Goal: Task Accomplishment & Management: Manage account settings

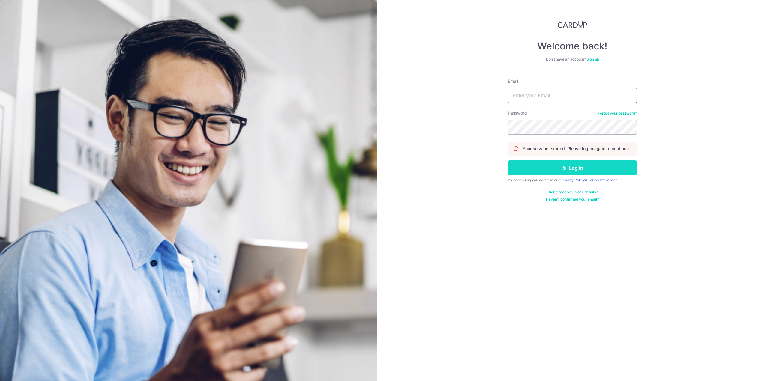
type input "[EMAIL_ADDRESS][DOMAIN_NAME]"
click at [555, 166] on button "Log in" at bounding box center [572, 168] width 129 height 15
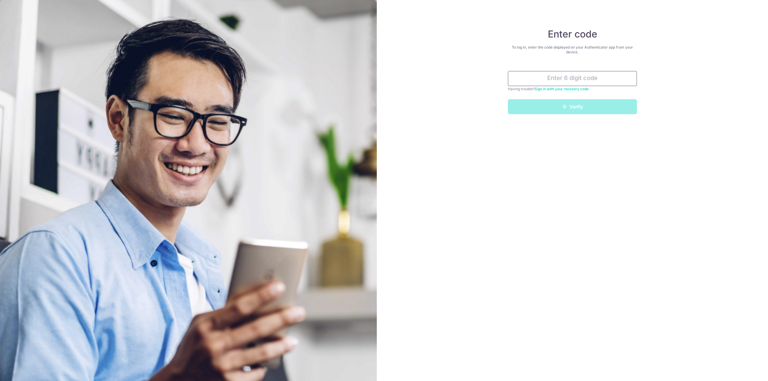
click at [574, 81] on input "text" at bounding box center [572, 78] width 129 height 15
type input "523204"
click at [508, 99] on button "Verify" at bounding box center [572, 106] width 129 height 15
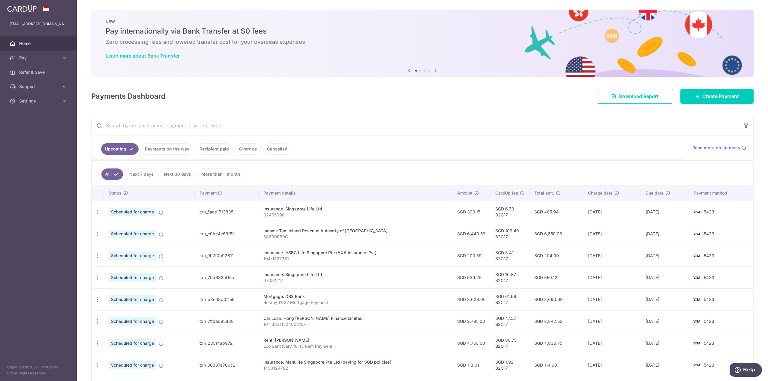
scroll to position [80, 0]
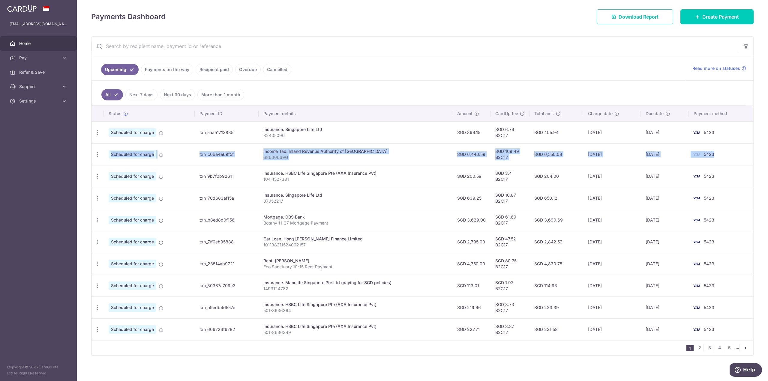
drag, startPoint x: 726, startPoint y: 129, endPoint x: 734, endPoint y: 151, distance: 22.9
click at [734, 151] on tbody "Update payment Cancel payment Scheduled for charge txn_5aae1713835 Insurance. S…" at bounding box center [422, 231] width 661 height 219
click at [734, 155] on td "5423" at bounding box center [721, 154] width 64 height 22
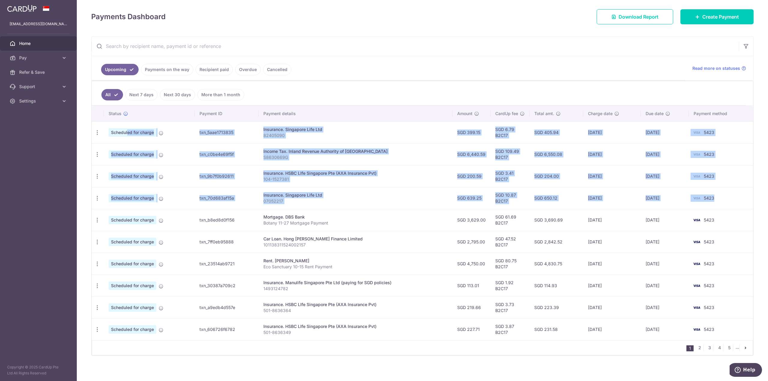
drag, startPoint x: 725, startPoint y: 195, endPoint x: 107, endPoint y: 130, distance: 621.8
click at [107, 130] on tbody "Update payment Cancel payment Scheduled for charge txn_5aae1713835 Insurance. S…" at bounding box center [422, 231] width 661 height 219
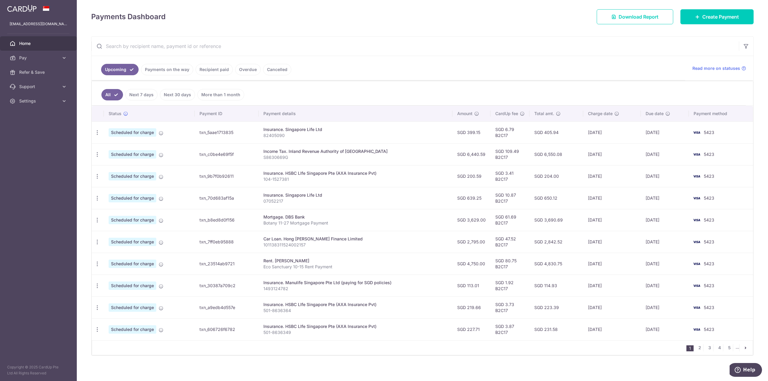
click at [80, 129] on div "× Pause Schedule Pause all future payments in this series Pause just this one p…" at bounding box center [422, 190] width 691 height 381
click at [698, 345] on link "2" at bounding box center [699, 347] width 7 height 7
click at [680, 344] on link "1" at bounding box center [680, 347] width 7 height 7
drag, startPoint x: 452, startPoint y: 261, endPoint x: 716, endPoint y: 263, distance: 263.1
click at [716, 263] on tr "Update payment Cancel payment Upload doc Scheduled for charge txn_23514ab9721 R…" at bounding box center [422, 264] width 661 height 22
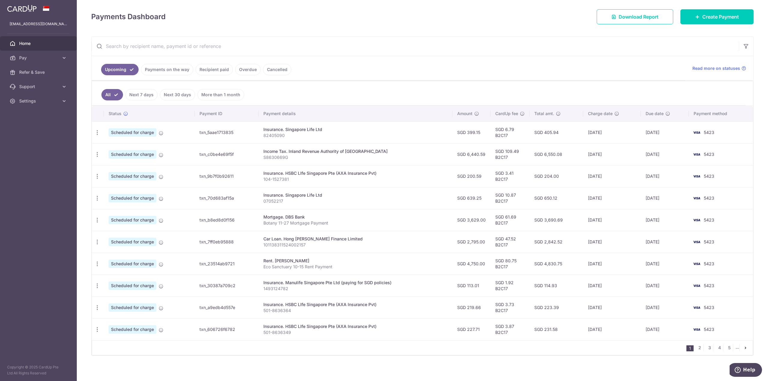
click at [571, 53] on input "text" at bounding box center [415, 46] width 647 height 19
click at [28, 43] on span "Home" at bounding box center [39, 44] width 40 height 6
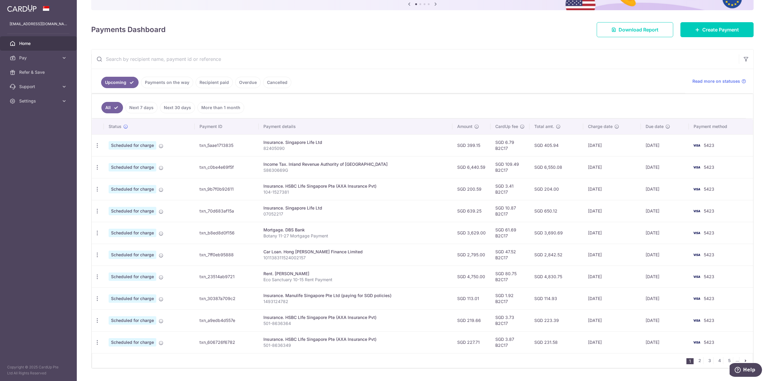
scroll to position [80, 0]
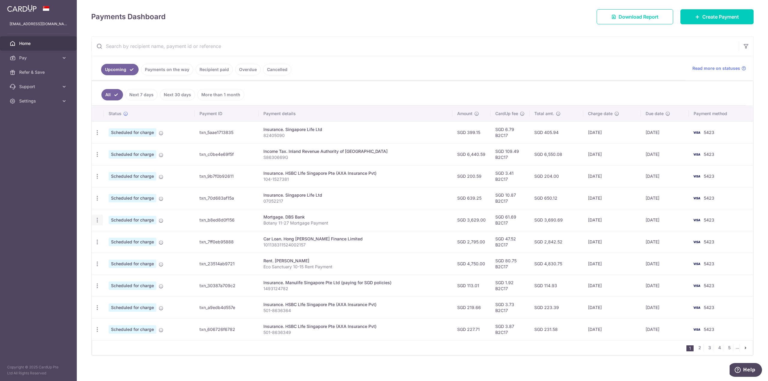
click at [96, 217] on icon "button" at bounding box center [97, 220] width 6 height 6
click at [113, 233] on span "Update payment" at bounding box center [129, 236] width 41 height 7
radio input "true"
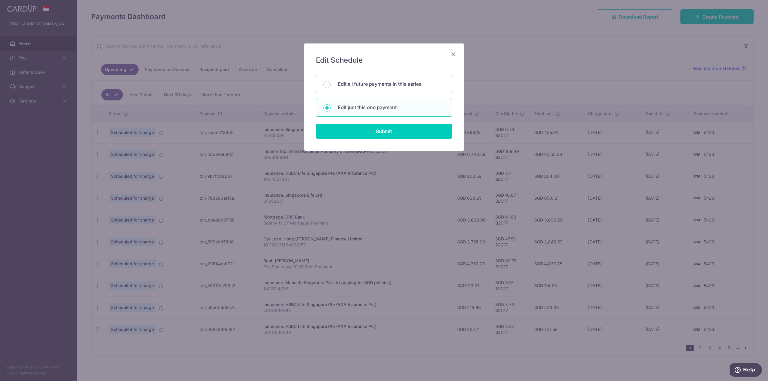
click at [379, 80] on div "Edit all future payments in this series" at bounding box center [384, 84] width 136 height 19
radio input "true"
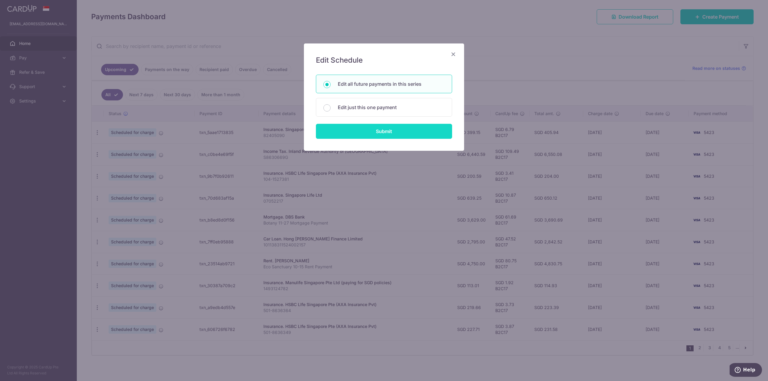
click at [366, 134] on input "Submit" at bounding box center [384, 131] width 136 height 15
radio input "true"
type input "3,629.00"
type input "Botany 11-27 Mortgage Payment"
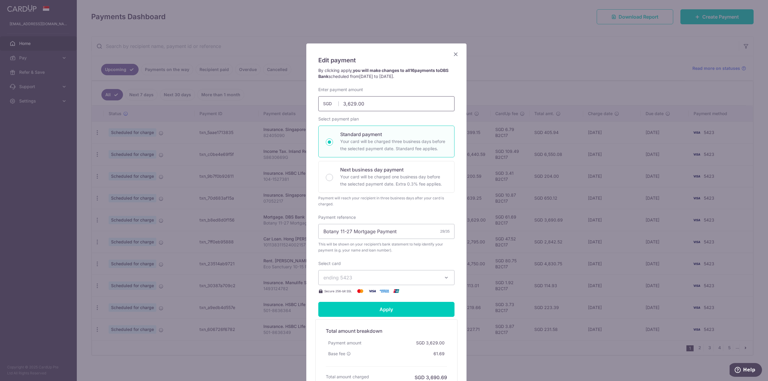
drag, startPoint x: 364, startPoint y: 104, endPoint x: 334, endPoint y: 105, distance: 30.0
click at [336, 104] on input "3,629.00" at bounding box center [386, 103] width 136 height 15
type input "3,427.00"
click at [410, 82] on div "By clicking apply, you will make changes to all 16 payments to DBS Bank schedul…" at bounding box center [386, 77] width 142 height 19
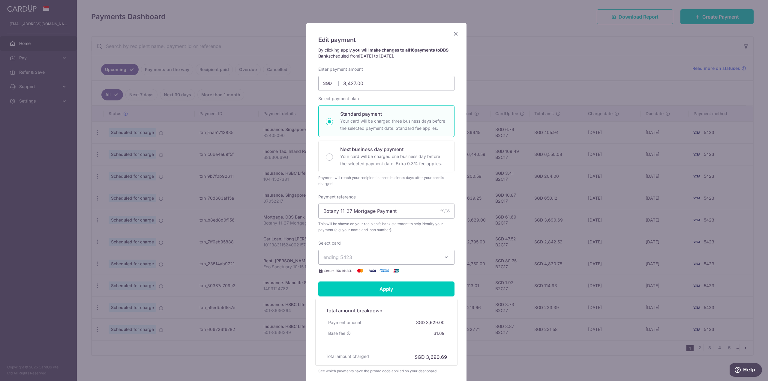
scroll to position [30, 0]
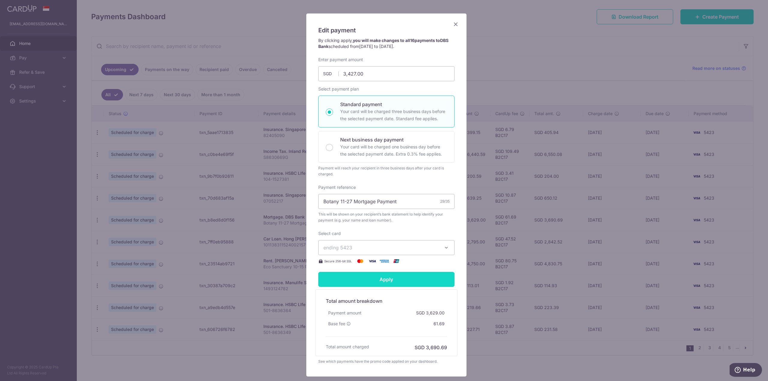
click at [398, 277] on input "Apply" at bounding box center [386, 279] width 136 height 15
type input "Successfully Applied"
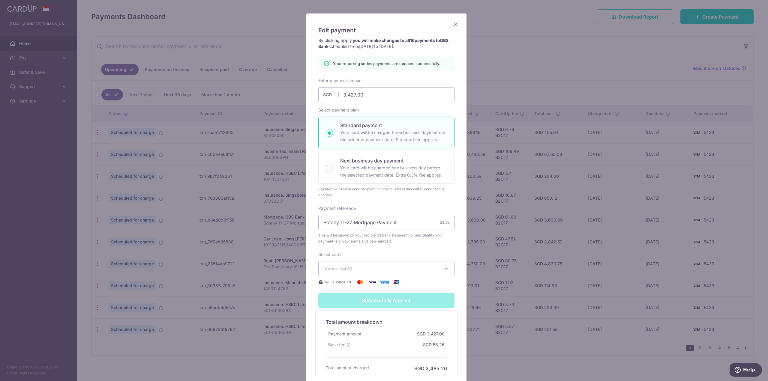
click at [455, 24] on icon "Close" at bounding box center [455, 24] width 7 height 8
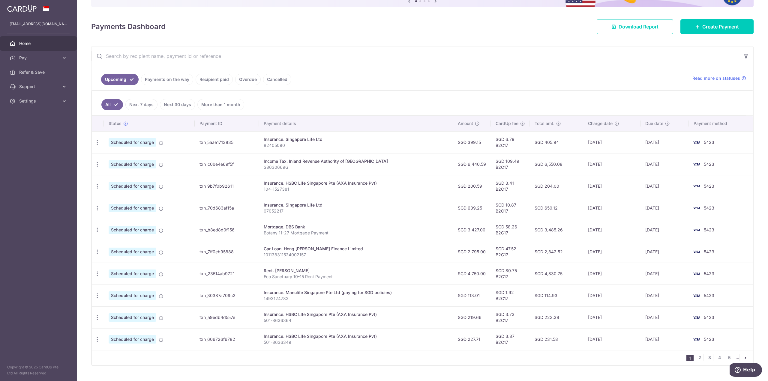
scroll to position [80, 0]
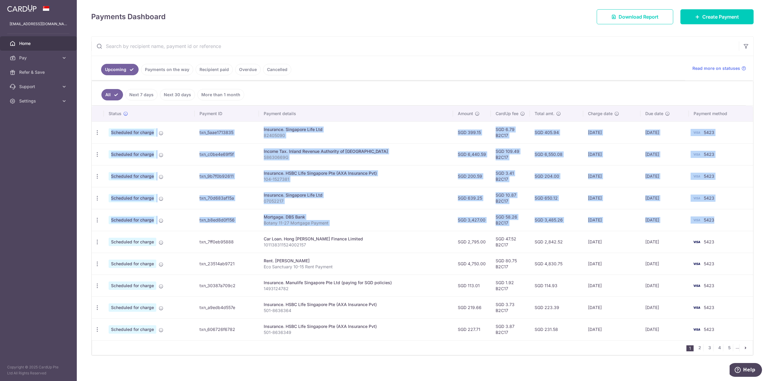
drag, startPoint x: 725, startPoint y: 220, endPoint x: 226, endPoint y: 113, distance: 510.9
click at [95, 131] on tbody "Update payment Cancel payment Scheduled for charge txn_5aae1713835 Insurance. S…" at bounding box center [422, 231] width 661 height 219
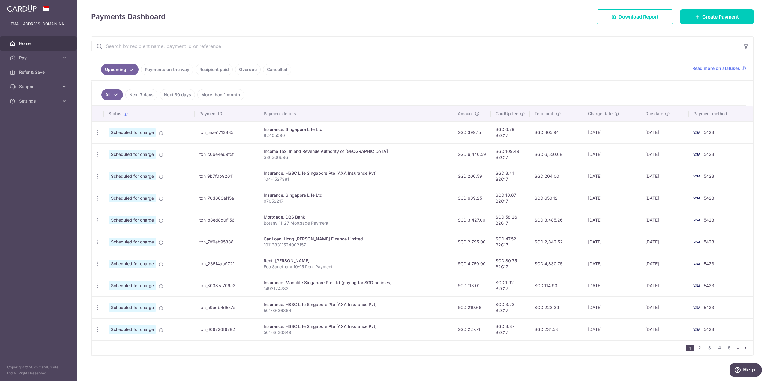
click at [334, 89] on ul "All Next 7 days Next 30 days More than 1 month" at bounding box center [419, 93] width 654 height 24
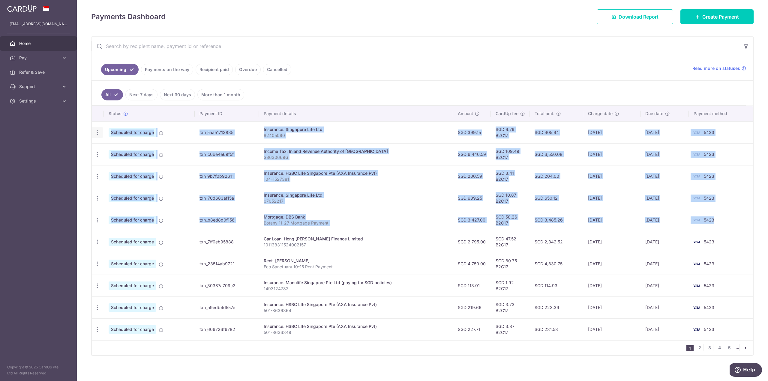
drag, startPoint x: 730, startPoint y: 218, endPoint x: 96, endPoint y: 131, distance: 640.2
click at [96, 131] on tbody "Update payment Cancel payment Scheduled for charge txn_5aae1713835 Insurance. S…" at bounding box center [422, 231] width 661 height 219
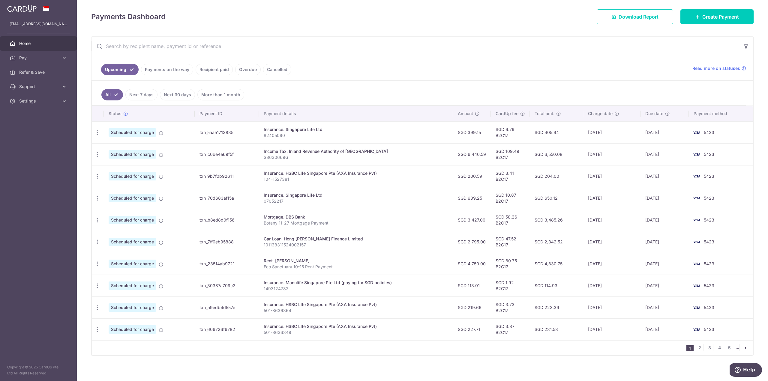
click at [376, 86] on ul "All Next 7 days Next 30 days More than 1 month" at bounding box center [419, 93] width 654 height 24
click at [25, 45] on span "Home" at bounding box center [39, 44] width 40 height 6
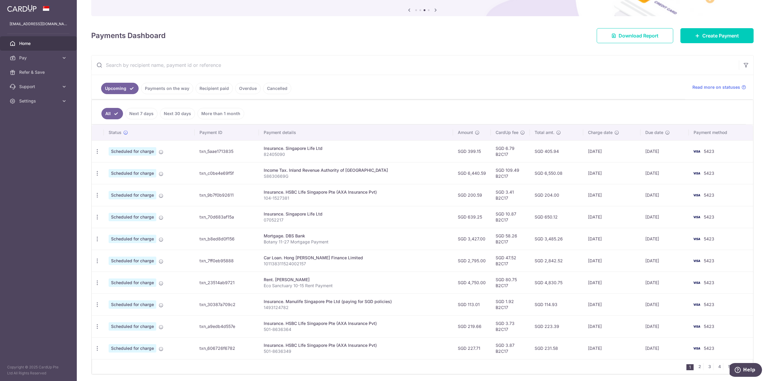
scroll to position [57, 0]
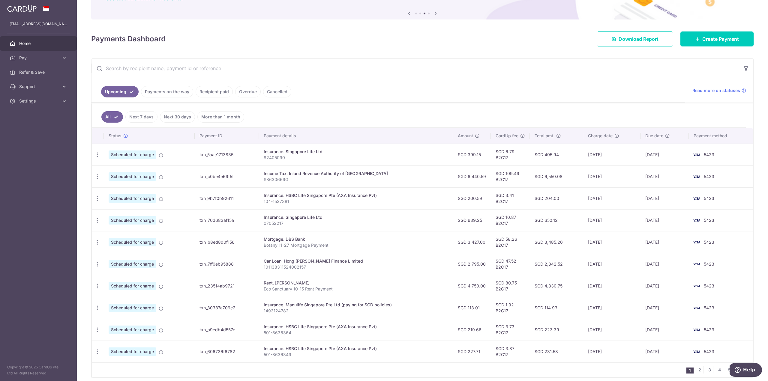
click at [22, 39] on link "Home" at bounding box center [38, 43] width 77 height 14
